Goal: Task Accomplishment & Management: Manage account settings

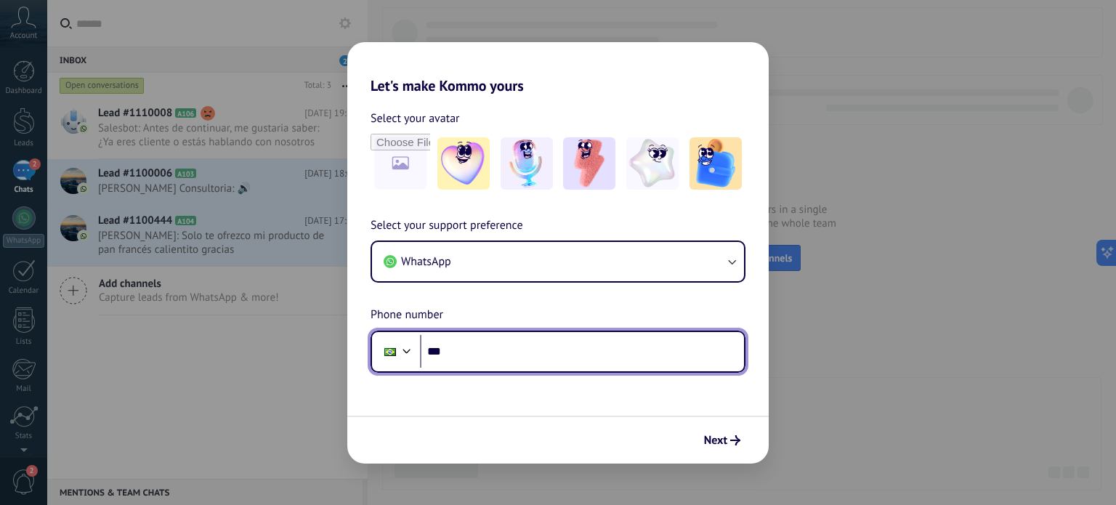
click at [409, 345] on div at bounding box center [406, 349] width 17 height 17
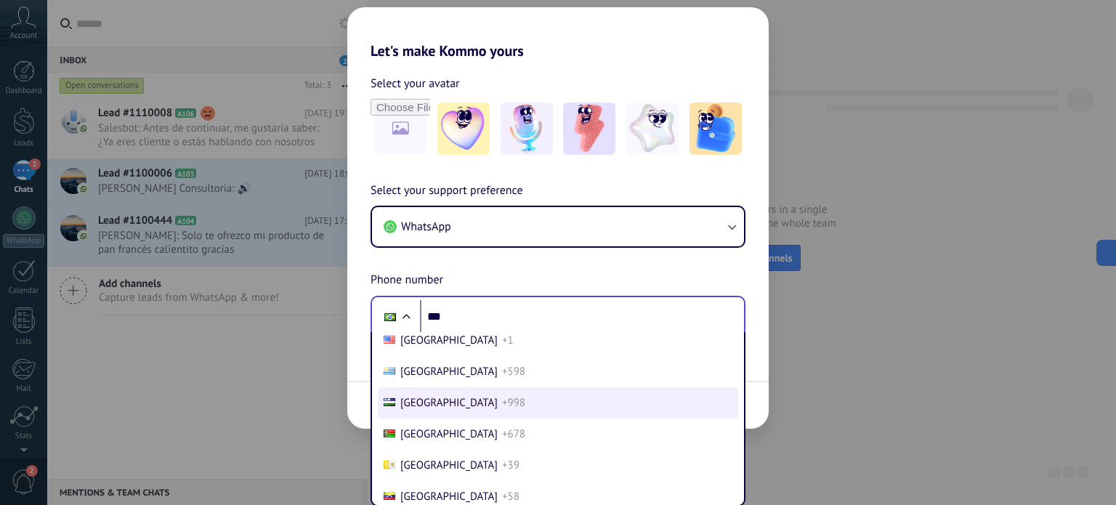
scroll to position [6287, 0]
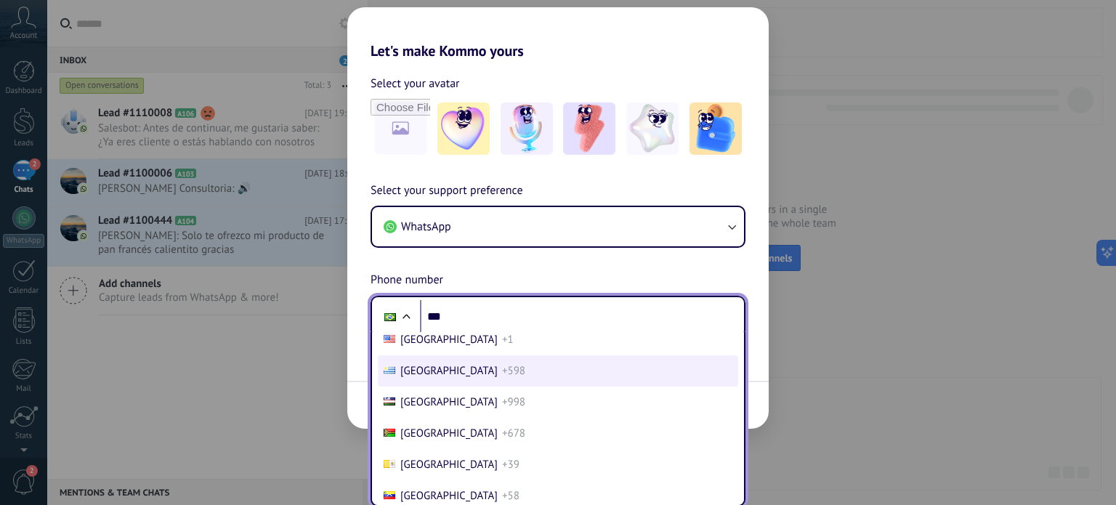
click at [427, 378] on span "[GEOGRAPHIC_DATA]" at bounding box center [448, 371] width 97 height 14
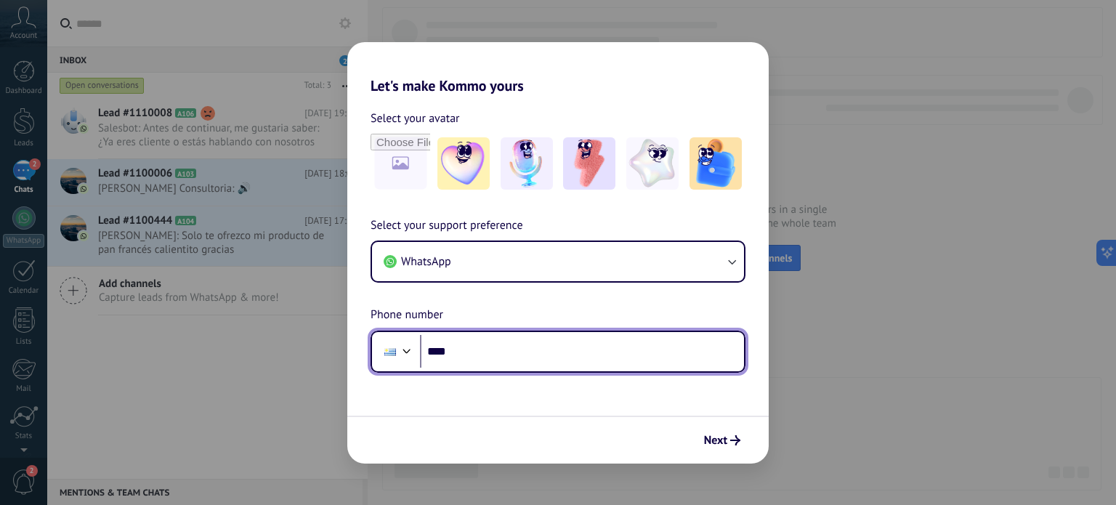
scroll to position [0, 0]
paste input "**********"
type input "**********"
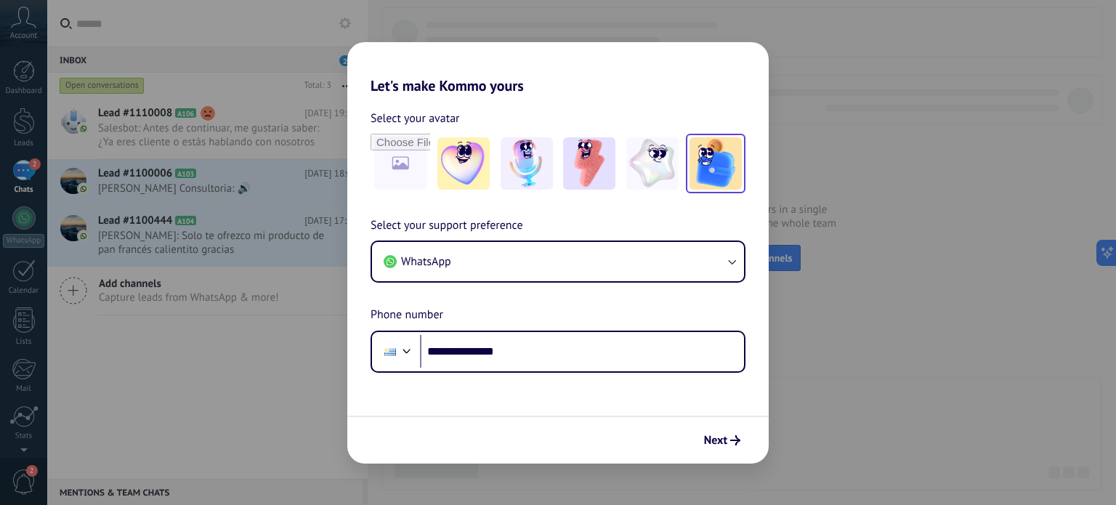
click at [712, 177] on img at bounding box center [715, 163] width 52 height 52
click at [656, 165] on img at bounding box center [652, 163] width 52 height 52
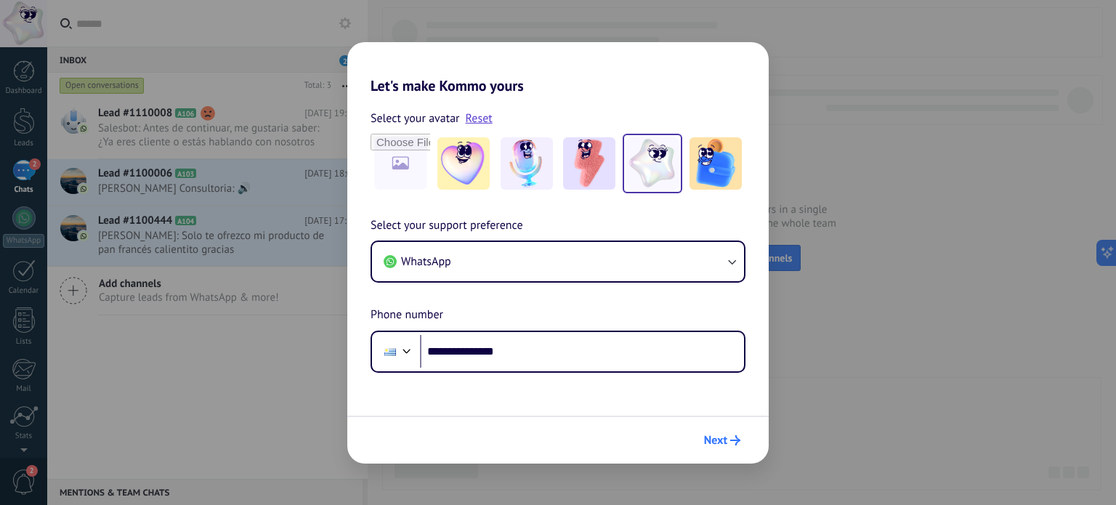
click at [724, 432] on button "Next" at bounding box center [721, 440] width 49 height 25
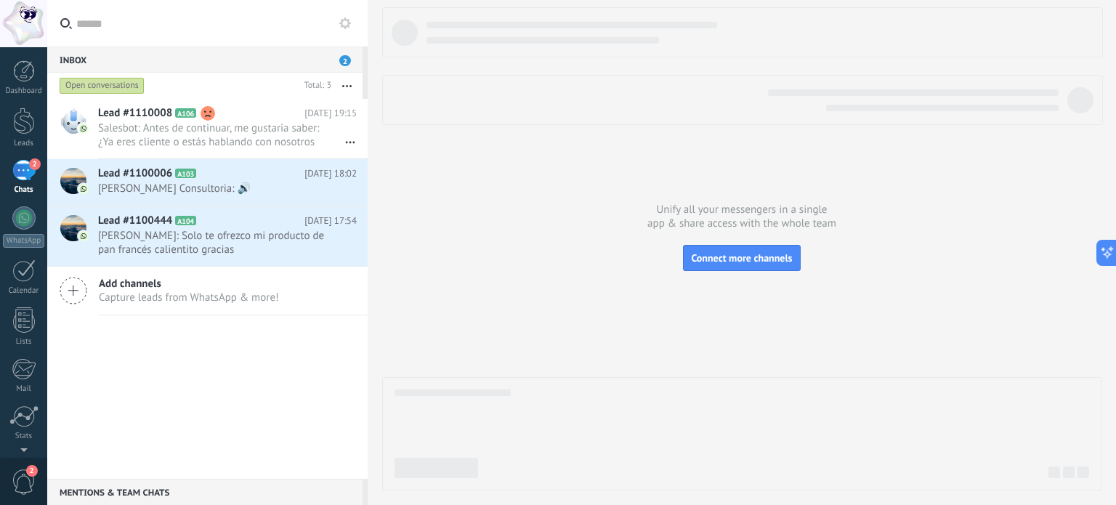
click at [273, 61] on div "Inbox 2" at bounding box center [204, 59] width 315 height 26
click at [348, 61] on span "2" at bounding box center [345, 60] width 12 height 11
click at [26, 211] on div at bounding box center [23, 217] width 23 height 23
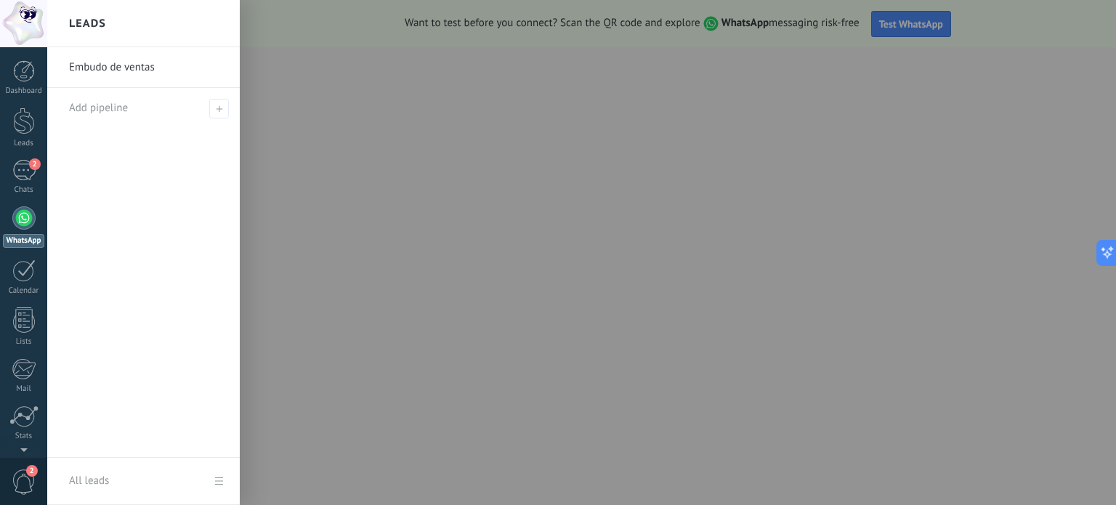
click at [442, 376] on div at bounding box center [605, 252] width 1116 height 505
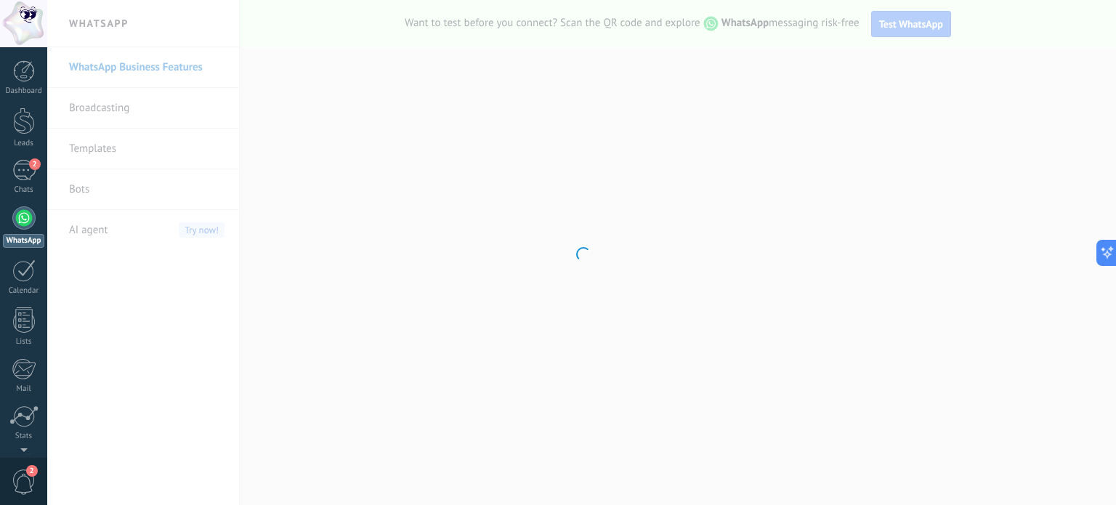
click at [395, 378] on div at bounding box center [581, 252] width 1069 height 505
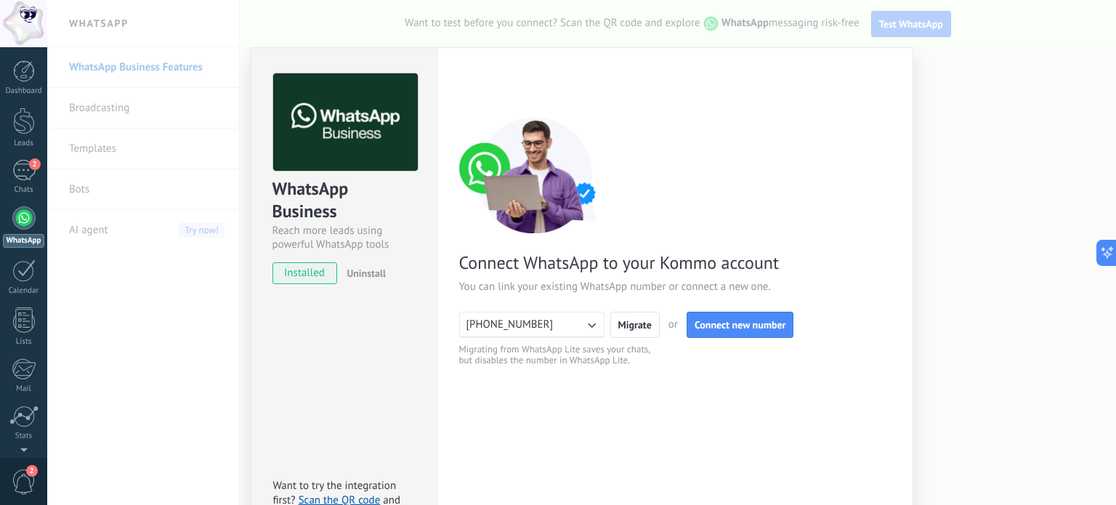
click at [587, 330] on icon "button" at bounding box center [591, 324] width 15 height 15
click at [549, 313] on li "[PHONE_NUMBER]" at bounding box center [526, 324] width 153 height 25
click at [739, 322] on span "Connect new number" at bounding box center [740, 325] width 92 height 10
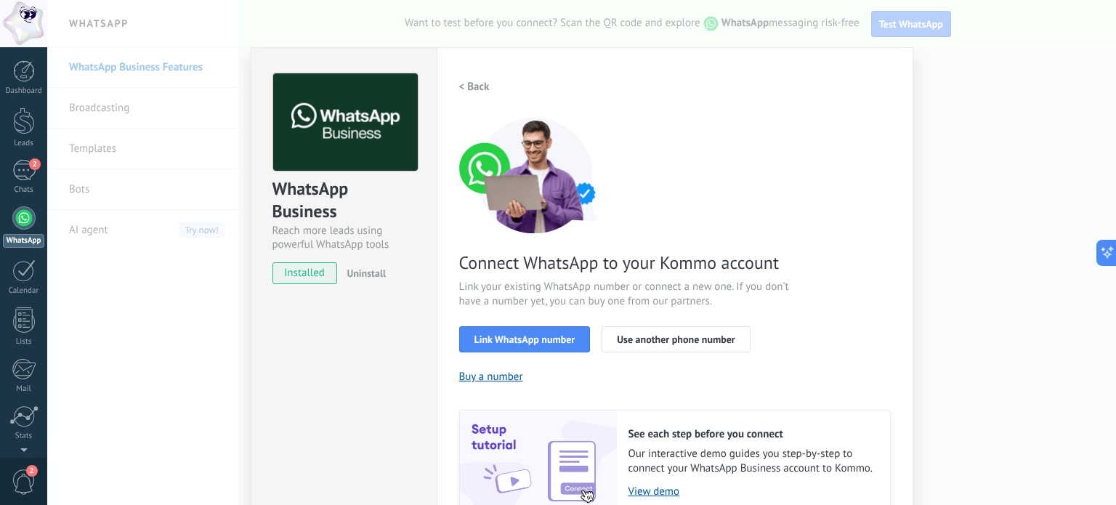
scroll to position [129, 0]
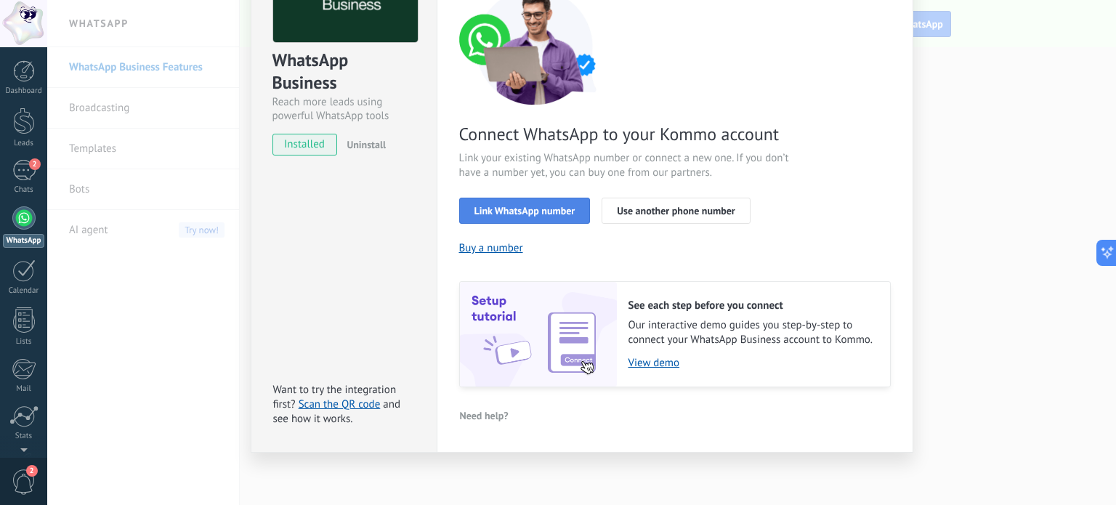
click at [509, 214] on span "Link WhatsApp number" at bounding box center [524, 211] width 101 height 10
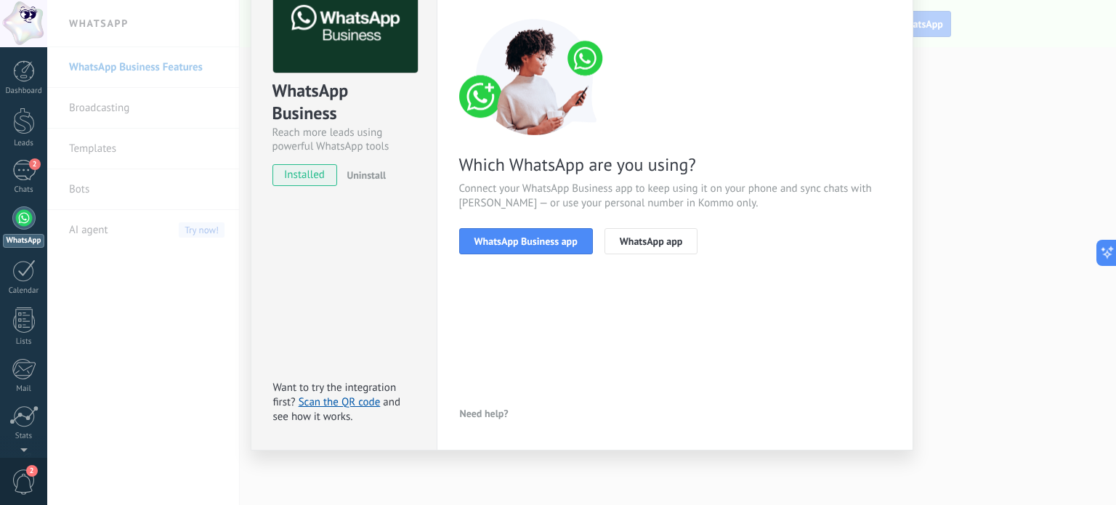
scroll to position [97, 0]
click at [526, 251] on button "WhatsApp Business app" at bounding box center [526, 242] width 134 height 26
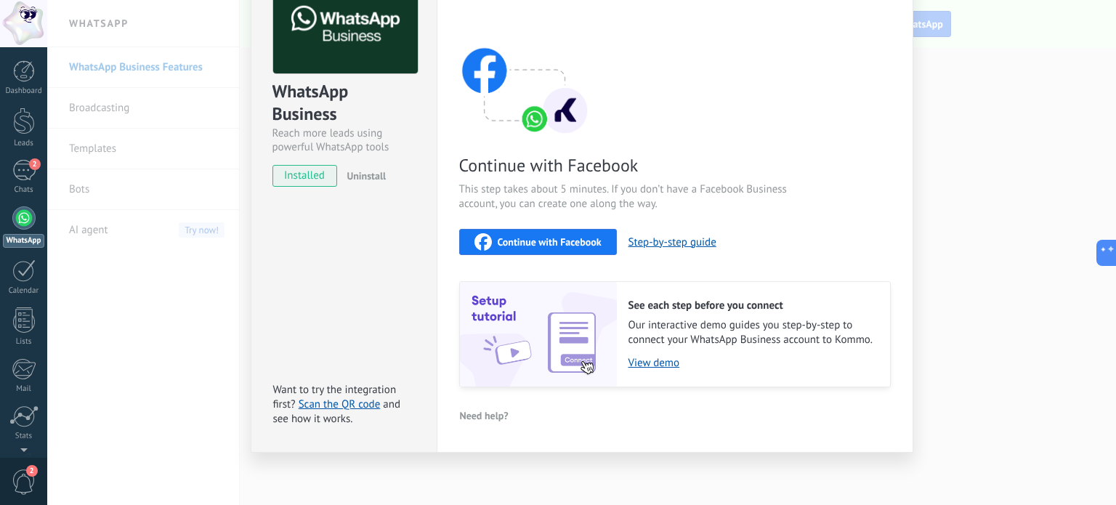
click at [973, 219] on div "WhatsApp Business Reach more leads using powerful WhatsApp tools installed Unin…" at bounding box center [581, 252] width 1069 height 505
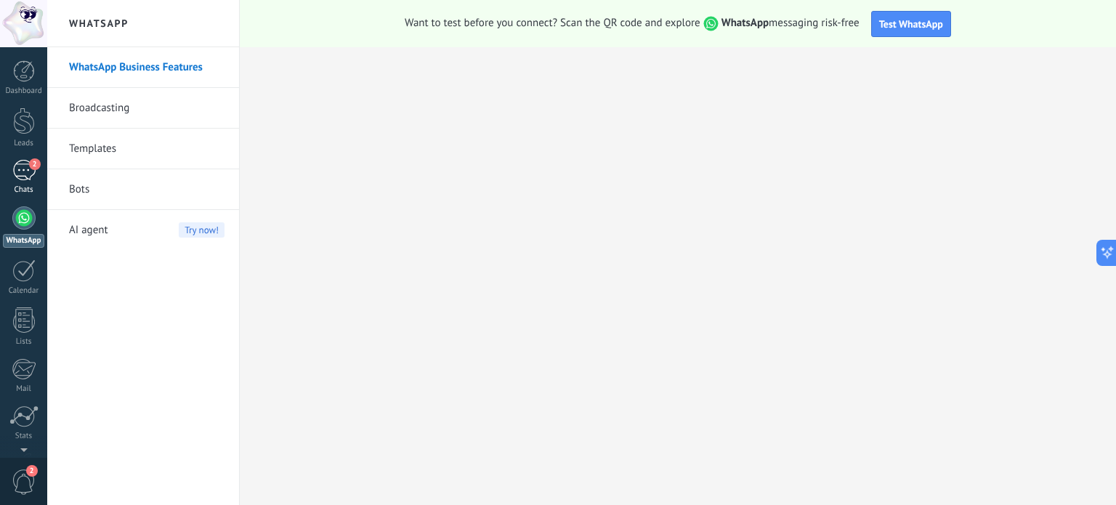
click at [24, 182] on link "2 Chats" at bounding box center [23, 177] width 47 height 35
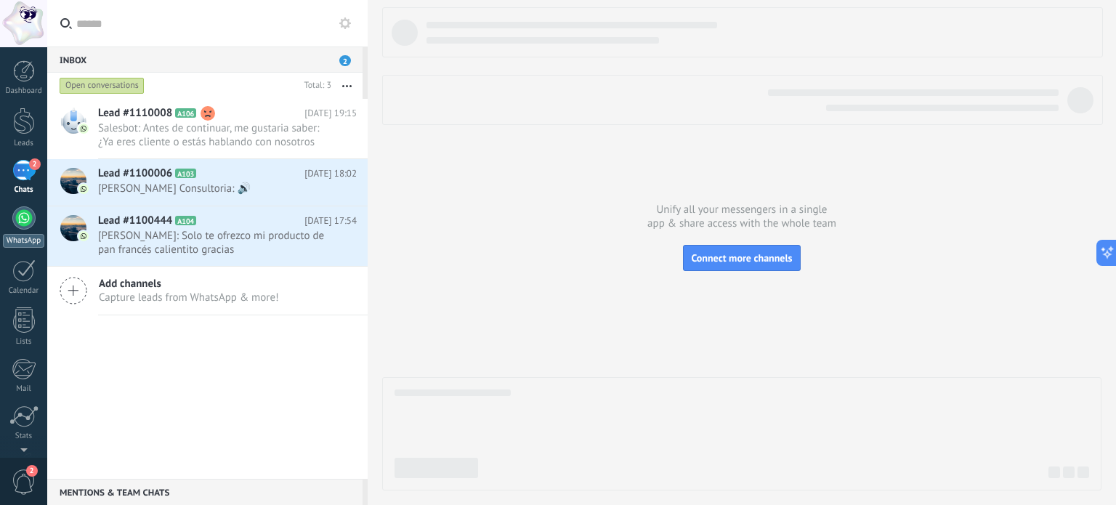
click at [12, 223] on link "WhatsApp" at bounding box center [23, 226] width 47 height 41
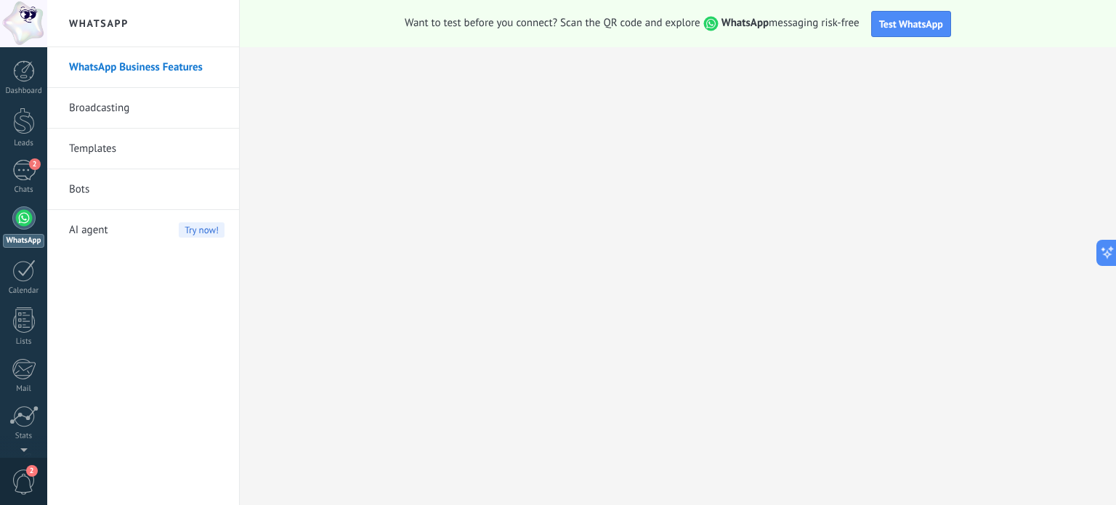
click at [27, 222] on div at bounding box center [23, 217] width 23 height 23
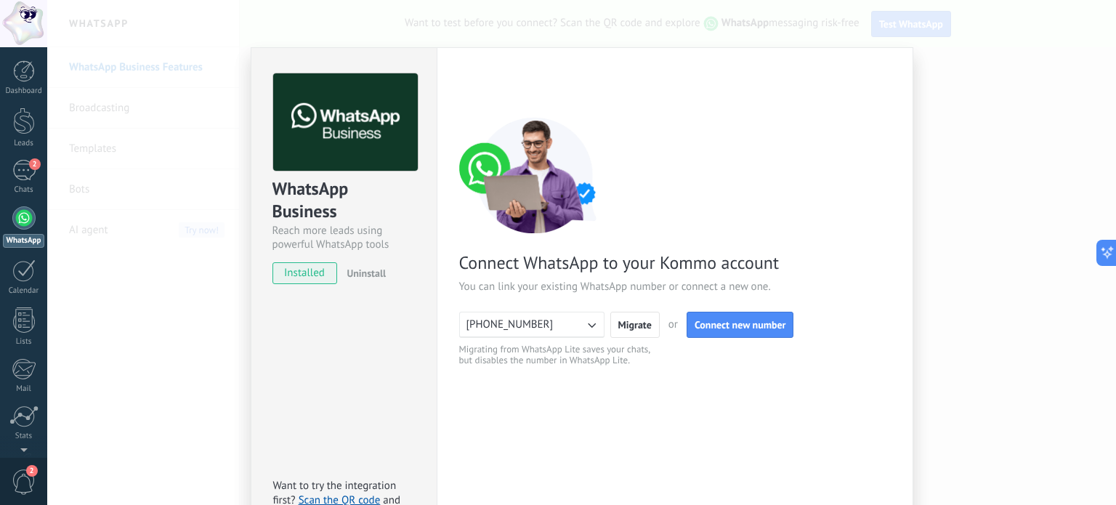
click at [933, 121] on div "WhatsApp Business Reach more leads using powerful WhatsApp tools installed Unin…" at bounding box center [581, 252] width 1069 height 505
click at [28, 427] on link "Stats" at bounding box center [23, 423] width 47 height 36
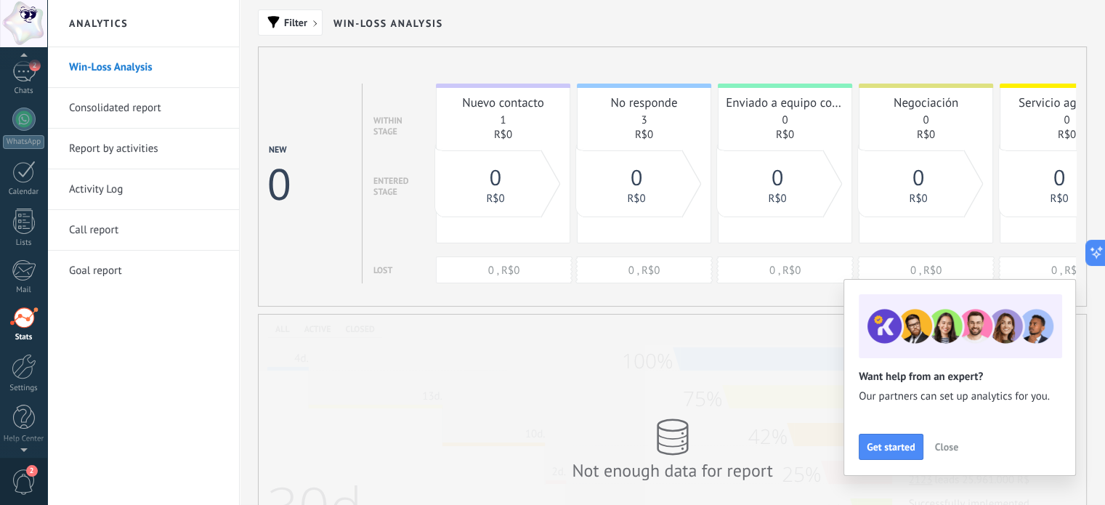
scroll to position [96, 0]
click at [27, 124] on div at bounding box center [23, 121] width 23 height 23
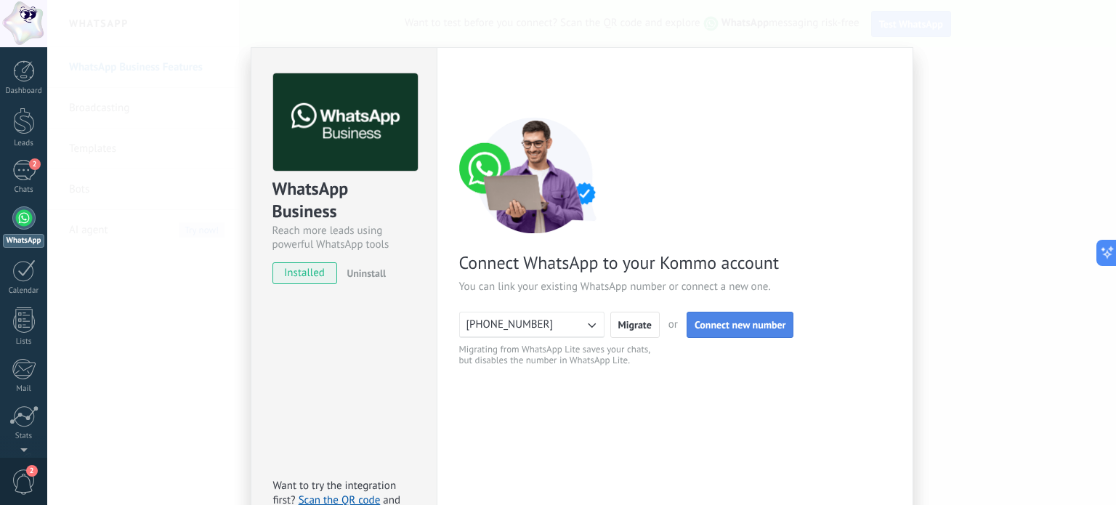
click at [753, 333] on button "Connect new number" at bounding box center [741, 325] width 108 height 26
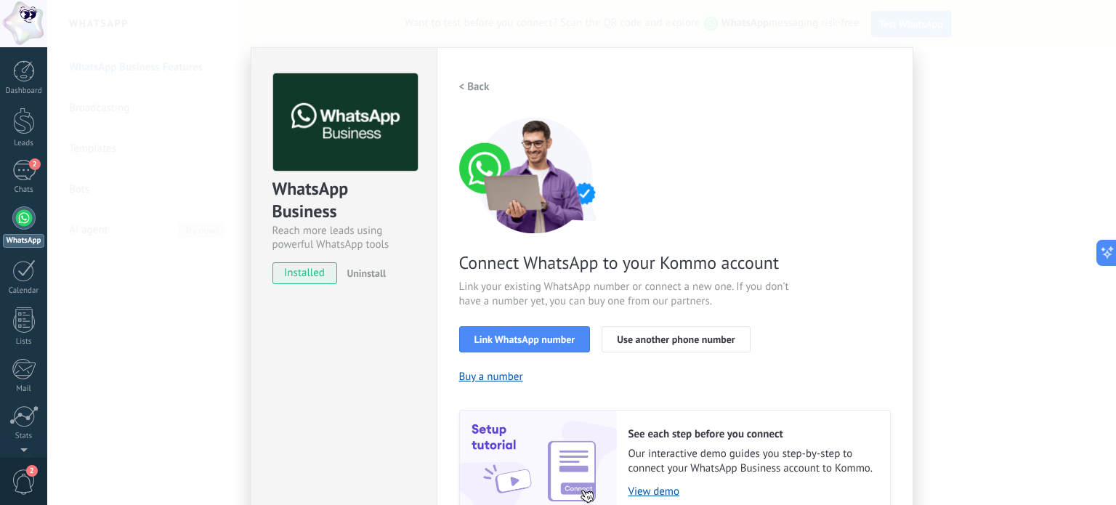
click at [459, 90] on h2 "< Back" at bounding box center [474, 87] width 31 height 14
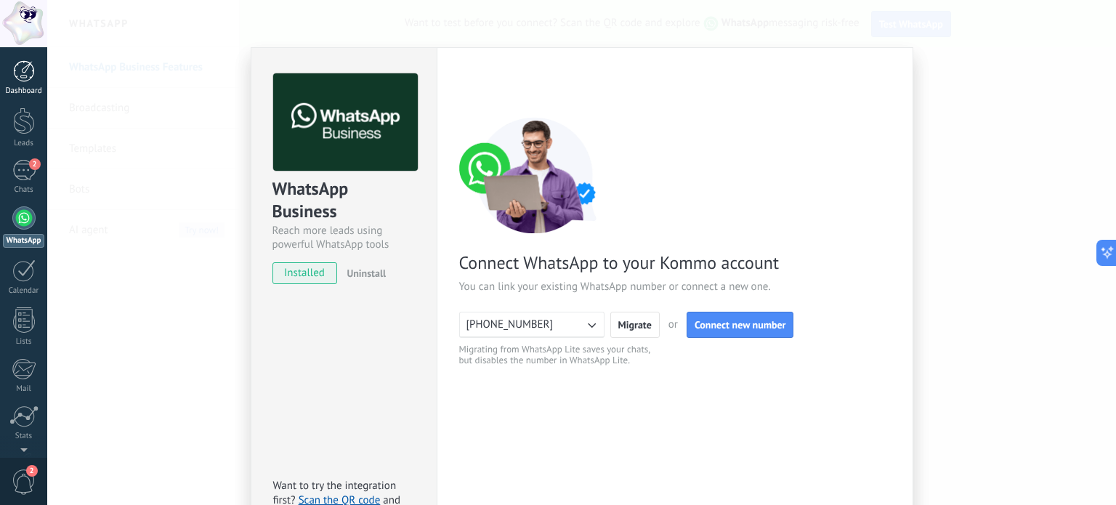
click at [22, 89] on div "Dashboard" at bounding box center [24, 90] width 42 height 9
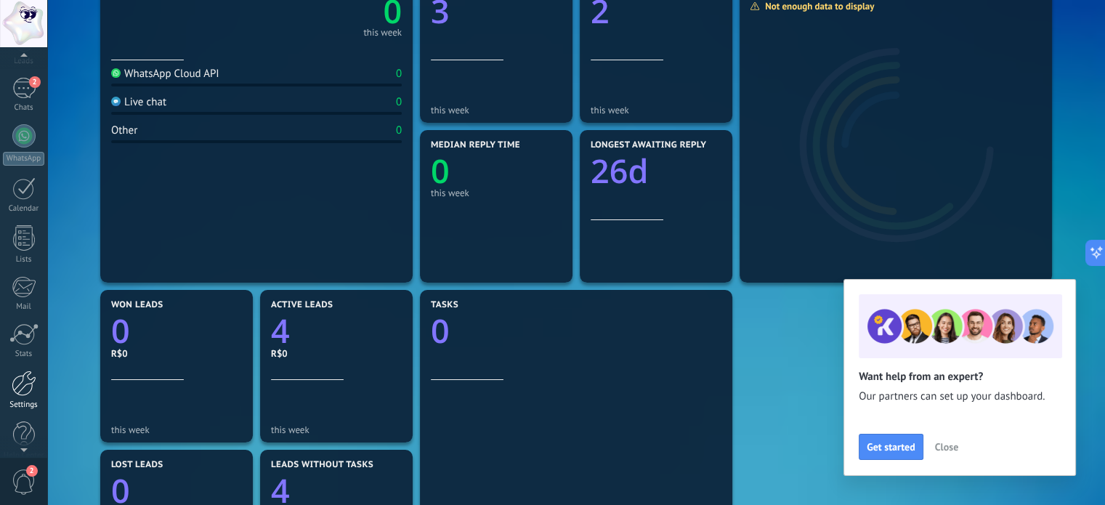
scroll to position [99, 0]
click at [21, 365] on div at bounding box center [24, 366] width 25 height 25
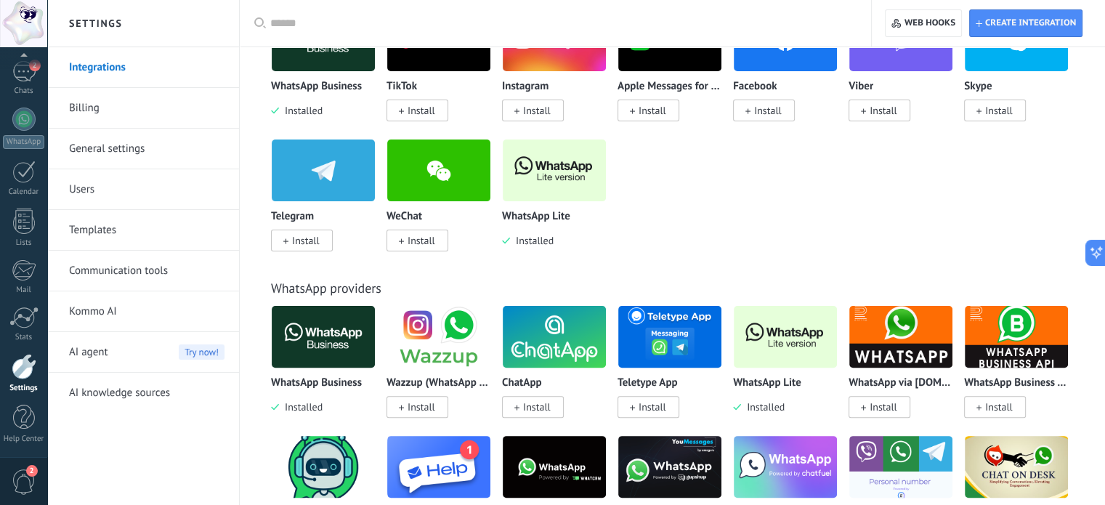
scroll to position [436, 0]
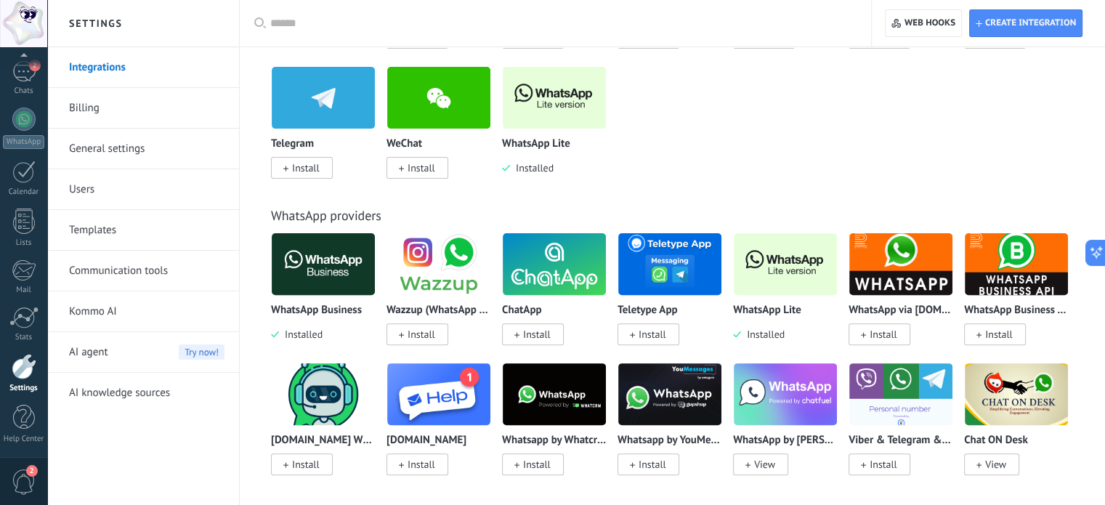
click at [14, 377] on div at bounding box center [24, 366] width 25 height 25
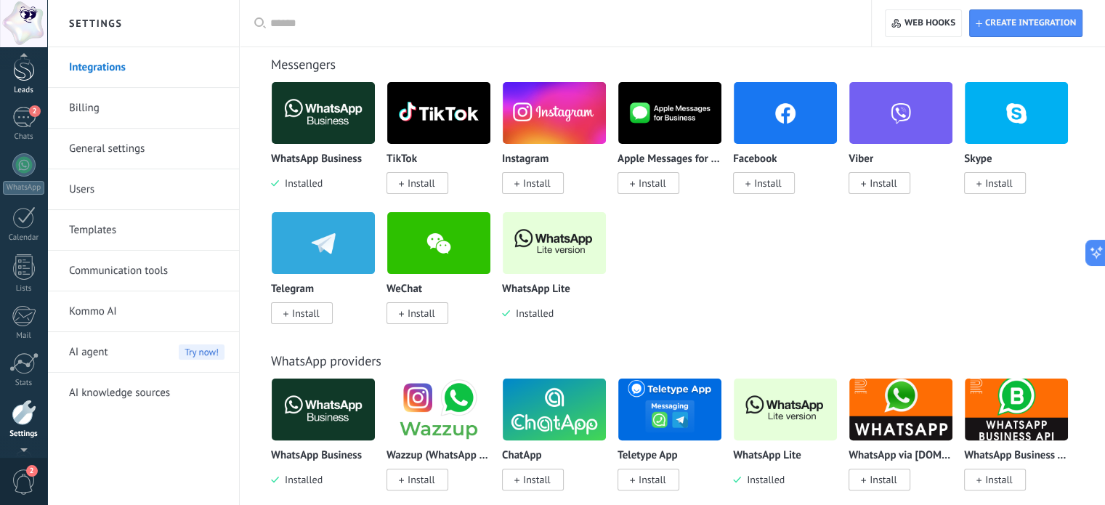
scroll to position [0, 0]
click at [24, 173] on div "2" at bounding box center [23, 170] width 23 height 21
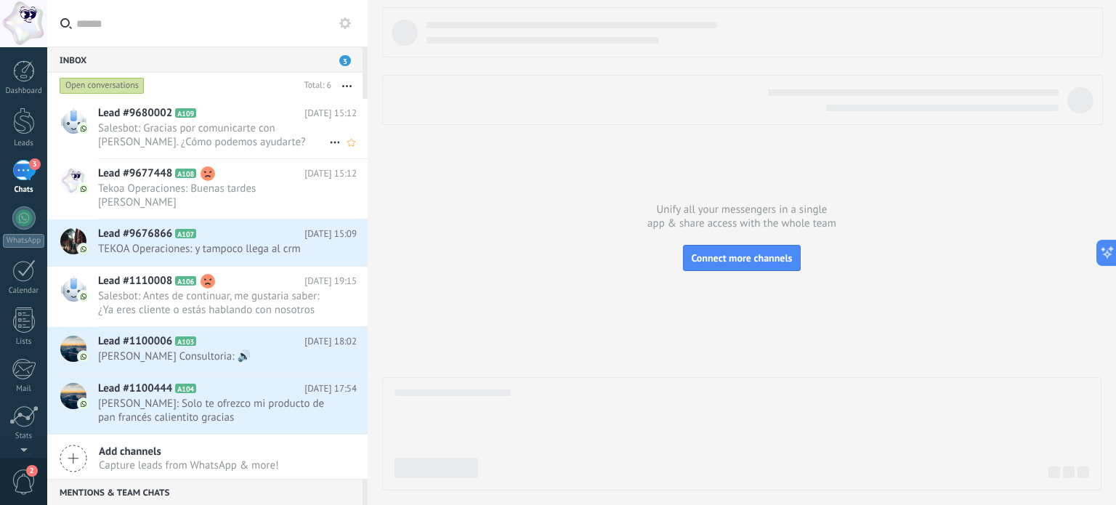
click at [248, 139] on span "Salesbot: Gracias por comunicarte con [PERSON_NAME]. ¿Cómo podemos ayudarte? Co…" at bounding box center [213, 135] width 231 height 28
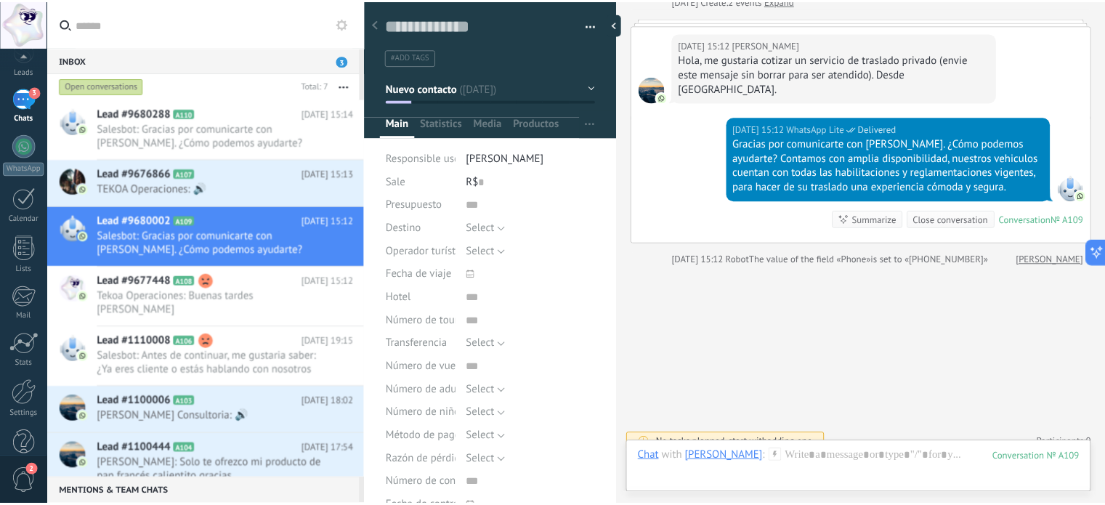
scroll to position [99, 0]
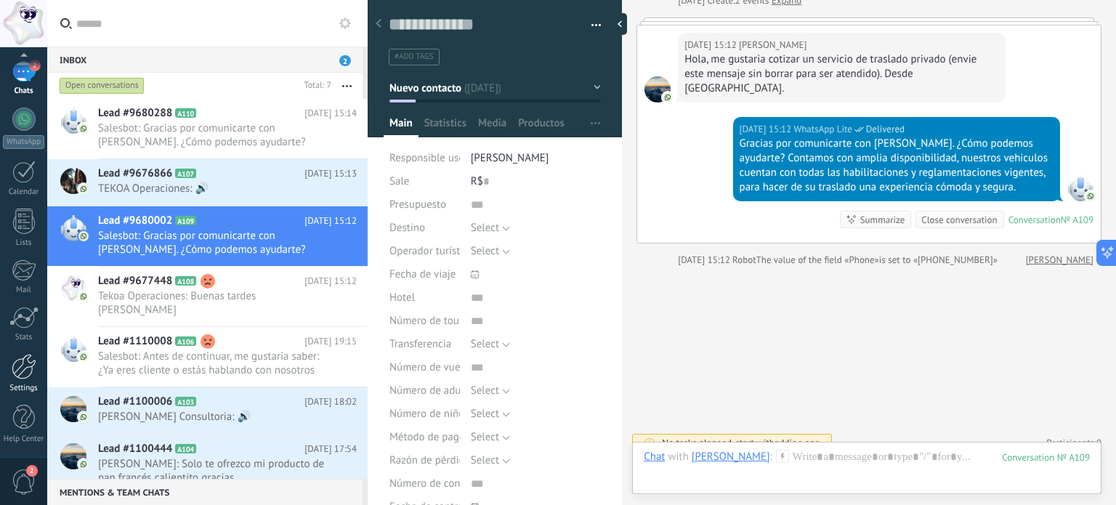
click at [20, 381] on link "Settings" at bounding box center [23, 373] width 47 height 39
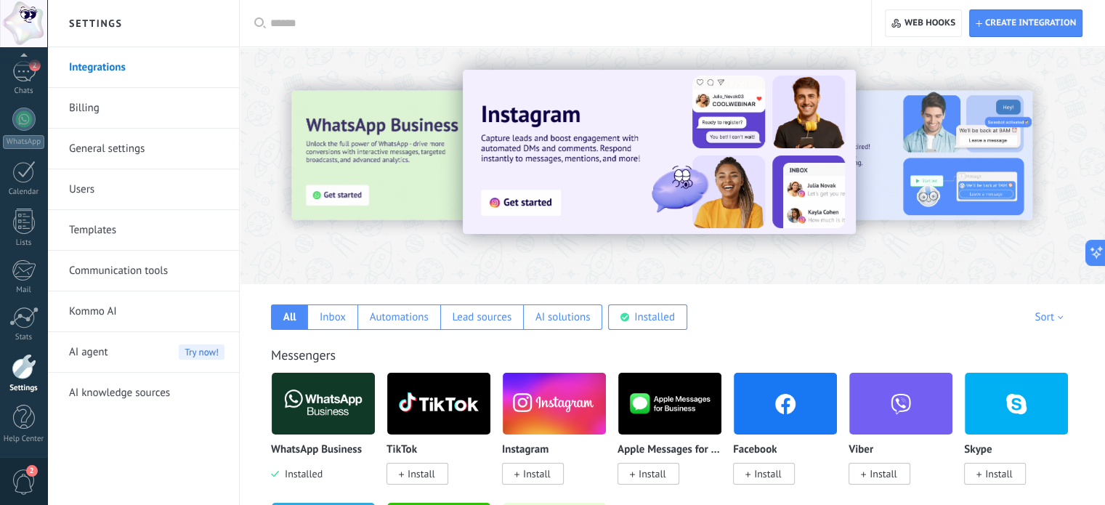
click at [113, 150] on link "General settings" at bounding box center [146, 149] width 155 height 41
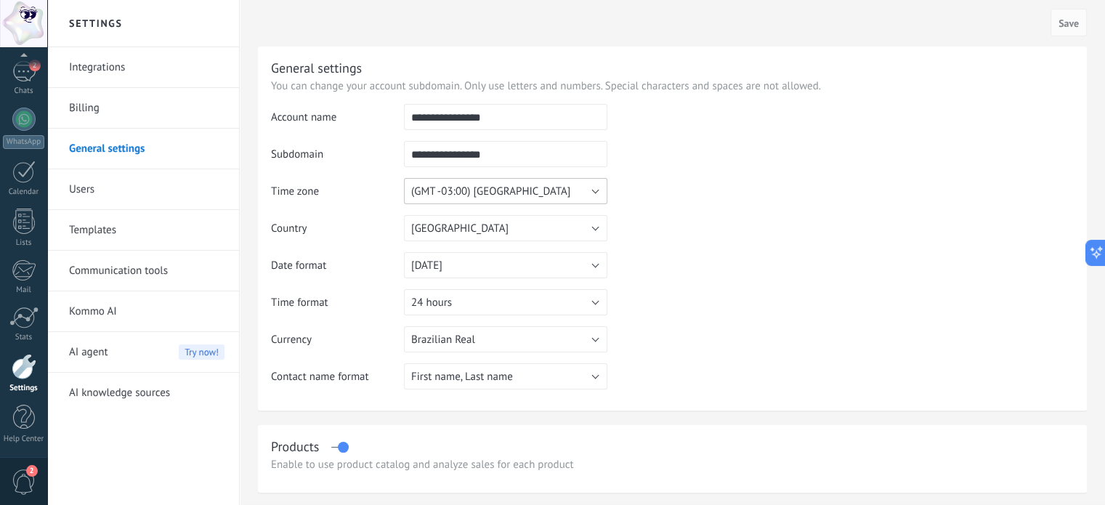
click at [593, 188] on button "(GMT -03:00) [GEOGRAPHIC_DATA]" at bounding box center [505, 191] width 203 height 26
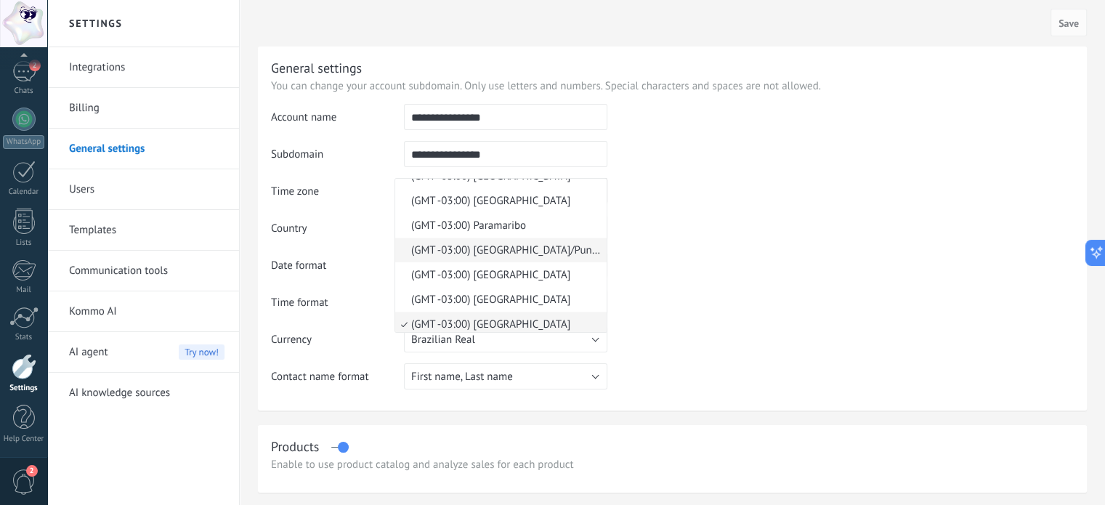
scroll to position [7145, 0]
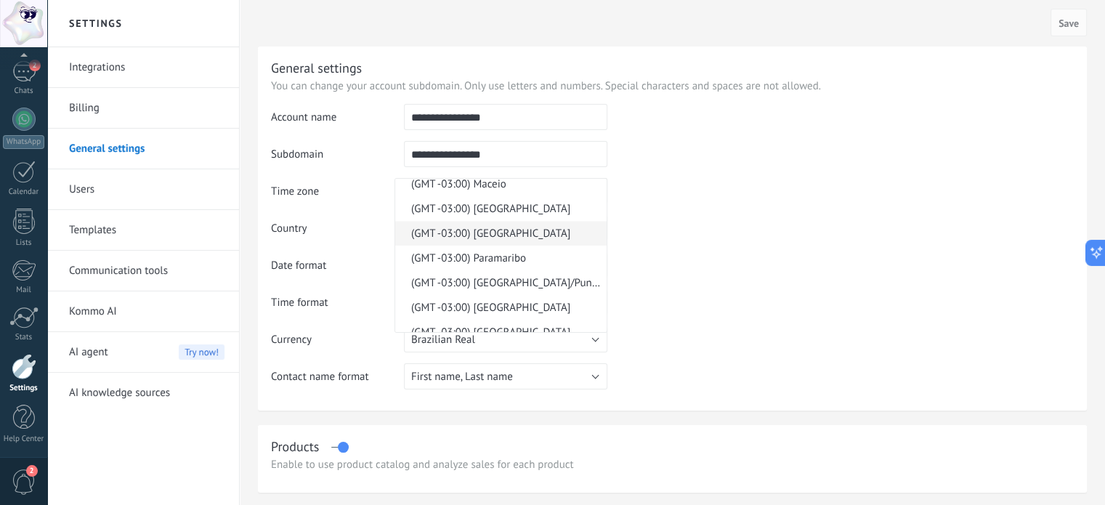
click at [517, 240] on span "(GMT -03:00) [GEOGRAPHIC_DATA]" at bounding box center [498, 234] width 207 height 14
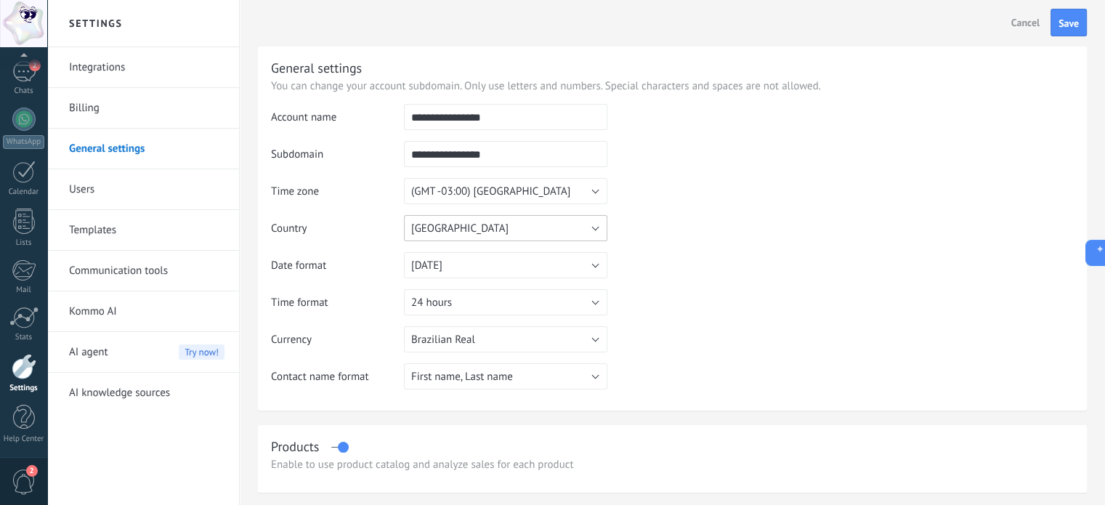
click at [490, 232] on button "[GEOGRAPHIC_DATA]" at bounding box center [505, 228] width 203 height 26
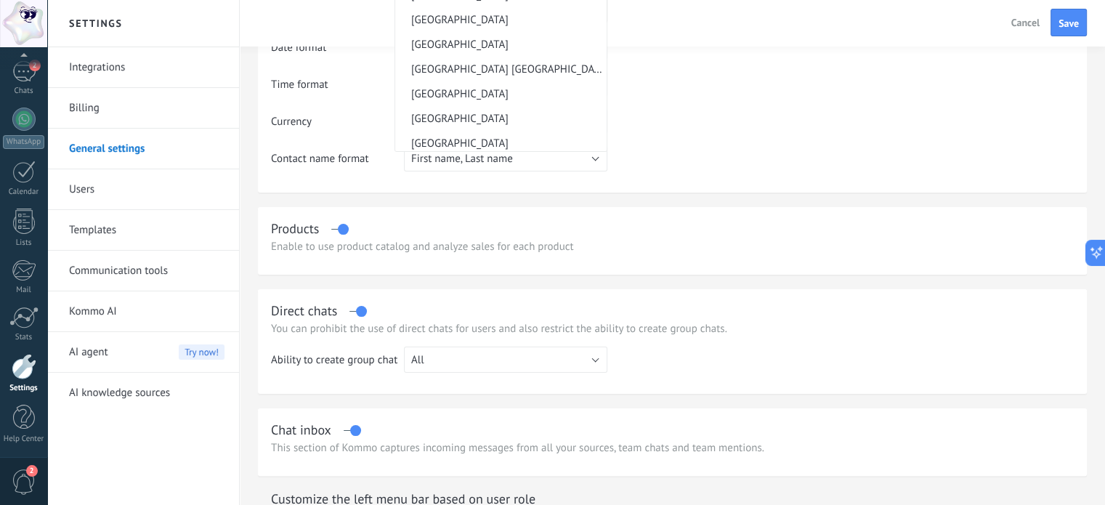
scroll to position [5573, 0]
click at [448, 76] on span "[GEOGRAPHIC_DATA]" at bounding box center [498, 69] width 207 height 14
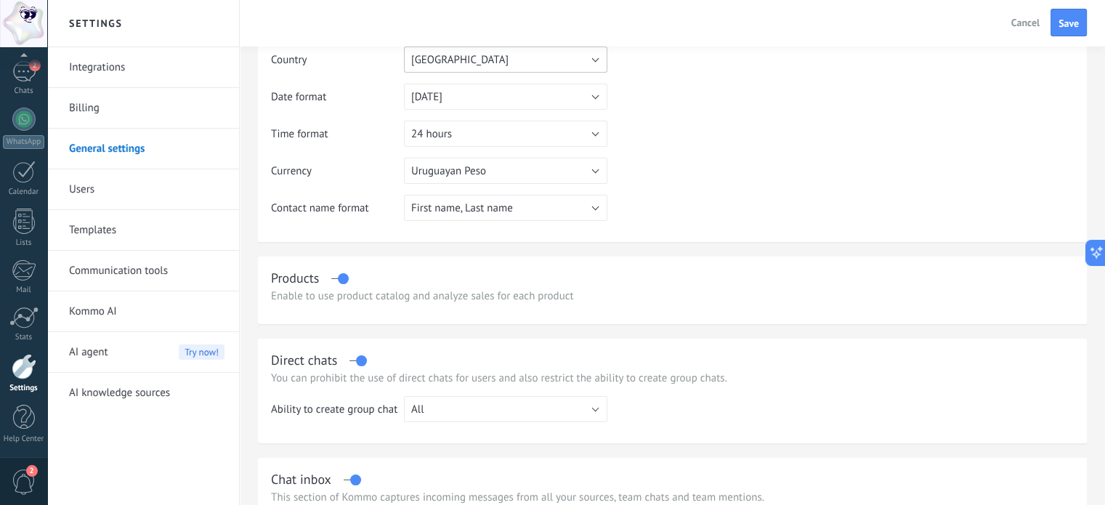
scroll to position [143, 0]
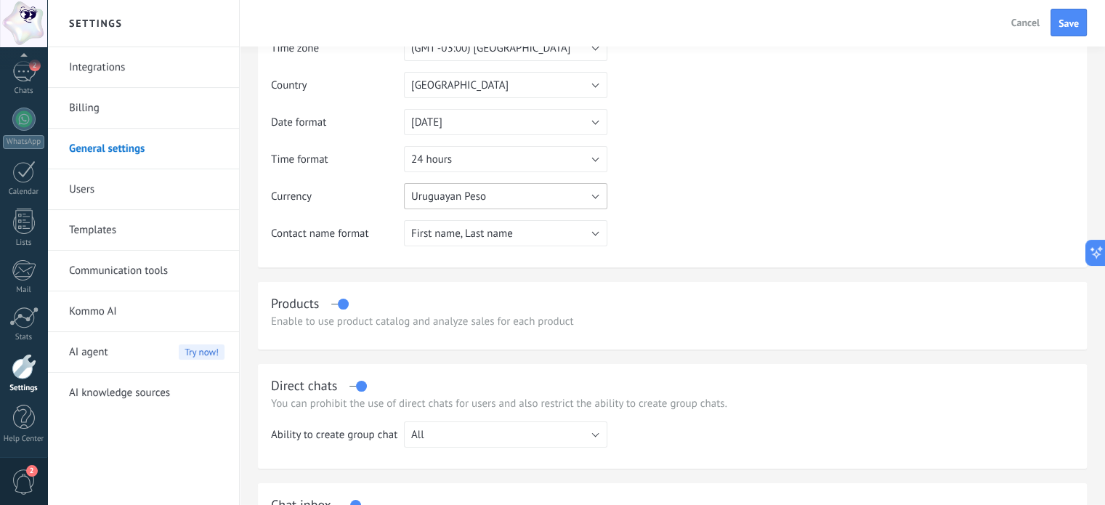
click at [538, 191] on button "Uruguayan Peso" at bounding box center [505, 196] width 203 height 26
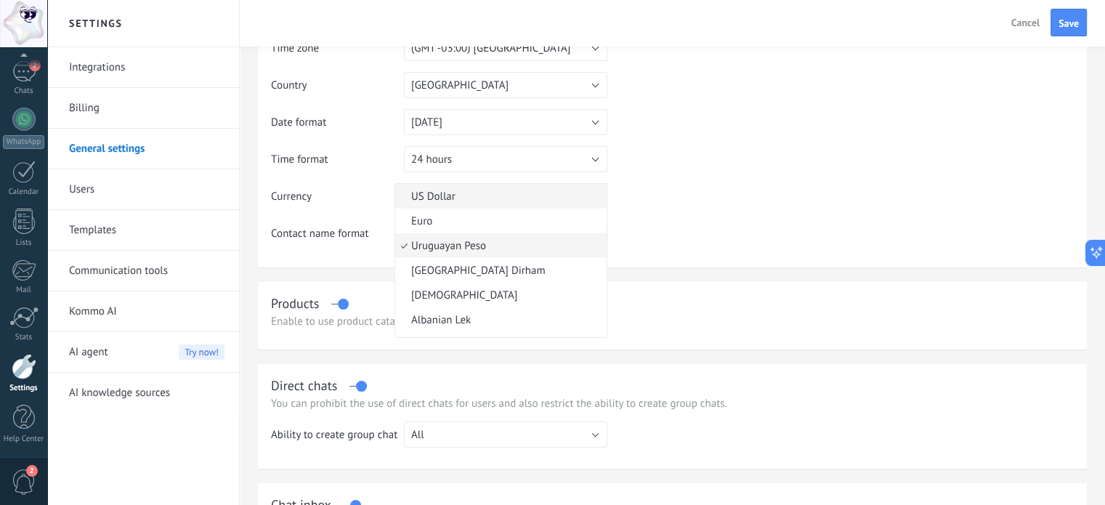
click at [538, 191] on div "US Dollar Euro Uruguayan Peso [GEOGRAPHIC_DATA] Dirham Afghan Afghani Albanian …" at bounding box center [505, 196] width 203 height 26
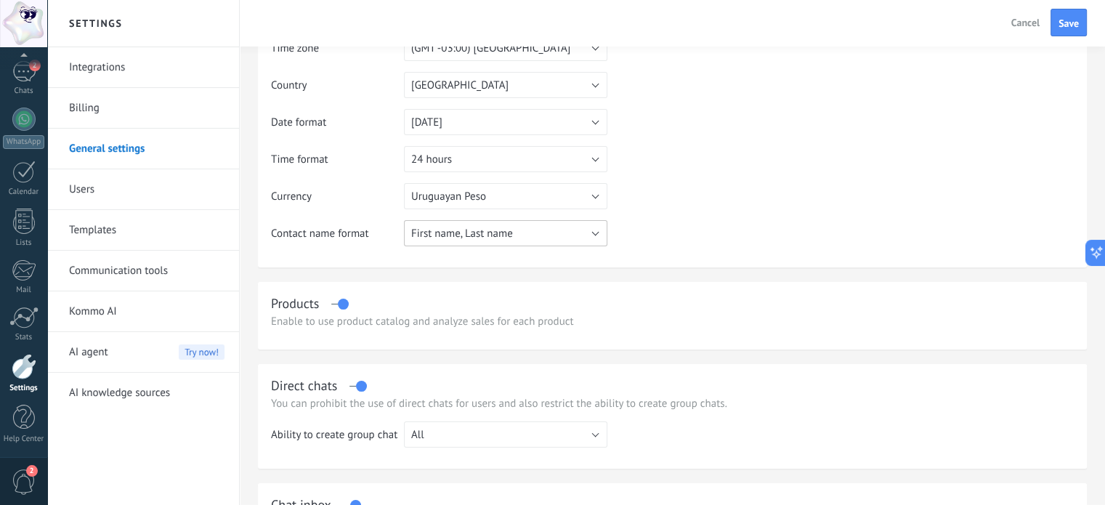
click at [520, 230] on button "First name, Last name" at bounding box center [505, 233] width 203 height 26
click at [520, 230] on span "First name, Last name" at bounding box center [498, 234] width 207 height 14
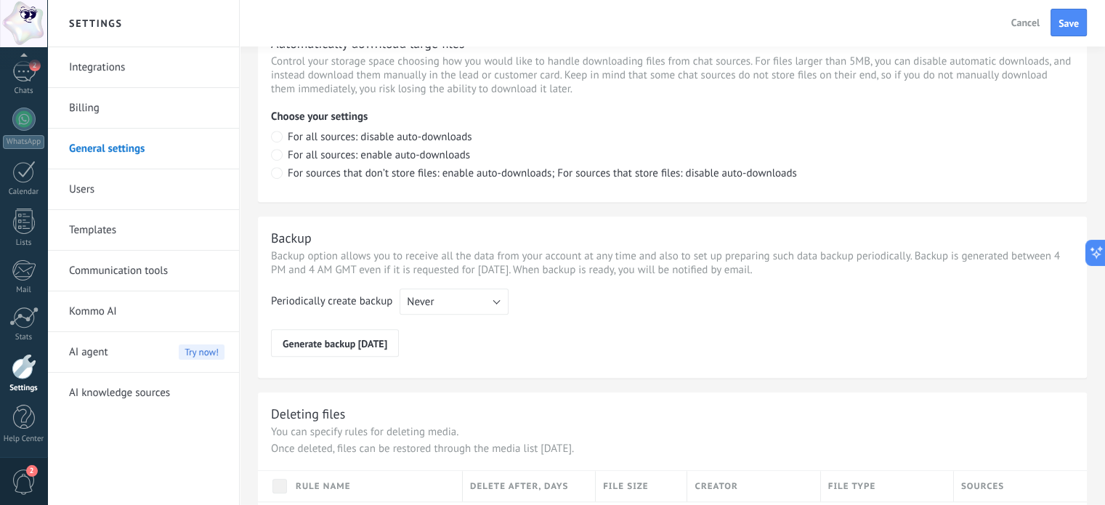
scroll to position [921, 0]
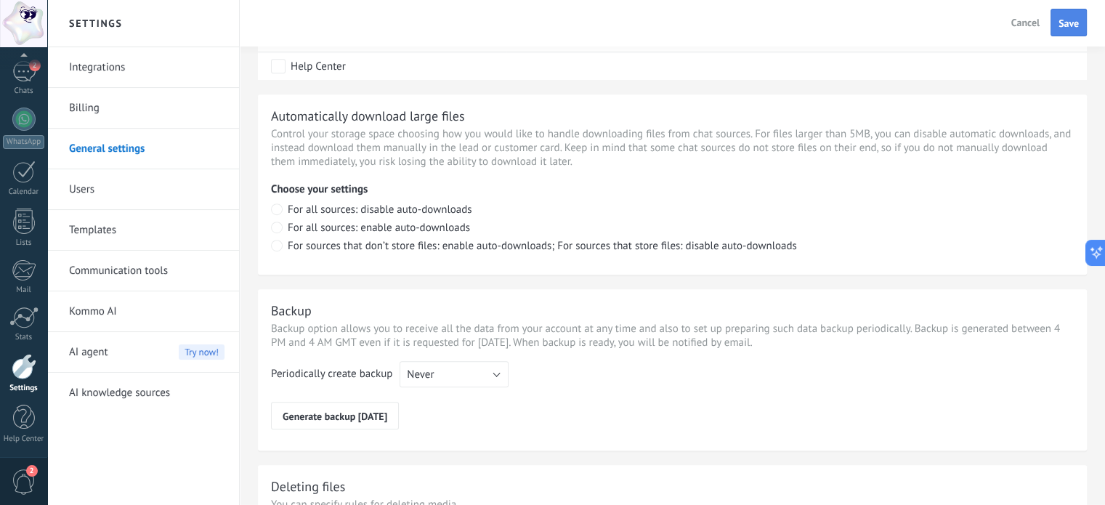
click at [1076, 18] on span "Save" at bounding box center [1068, 23] width 20 height 10
